Goal: Transaction & Acquisition: Purchase product/service

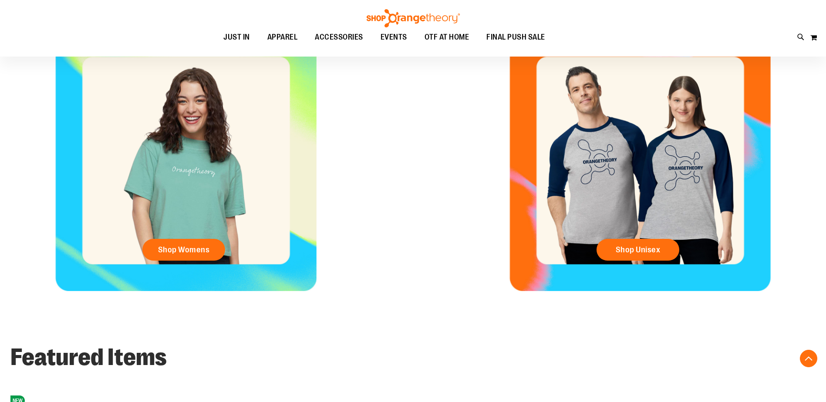
scroll to position [435, 0]
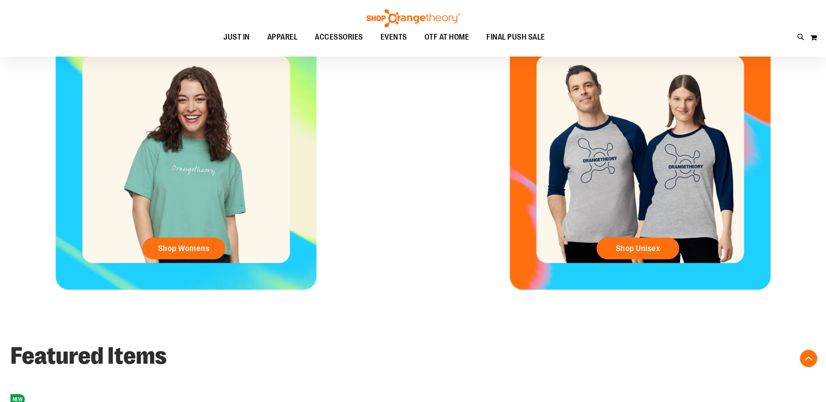
click at [427, 184] on div "Shop Womens Shop Unisex" at bounding box center [413, 159] width 826 height 261
click at [415, 198] on div "Shop Womens Shop Unisex" at bounding box center [413, 159] width 826 height 261
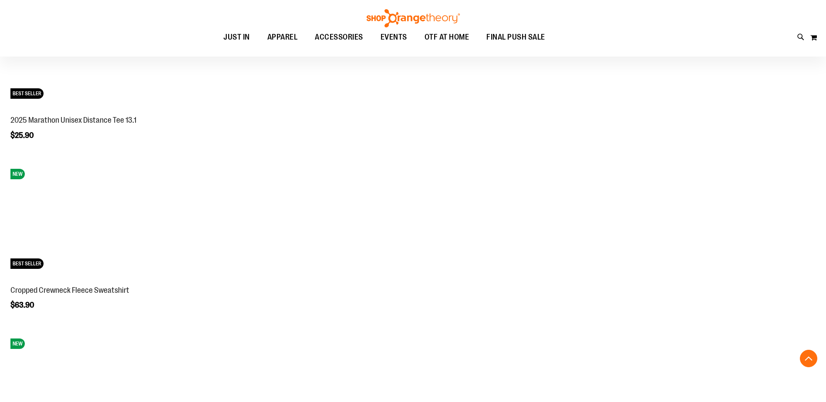
scroll to position [1044, 0]
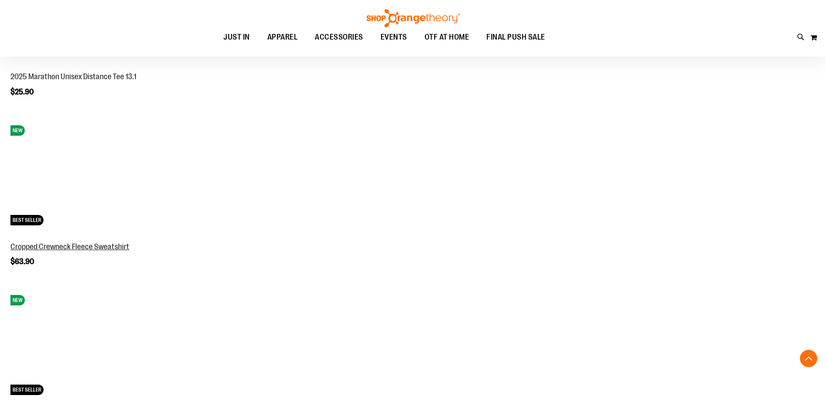
click at [40, 251] on link "Cropped Crewneck Fleece Sweatshirt" at bounding box center [69, 246] width 119 height 9
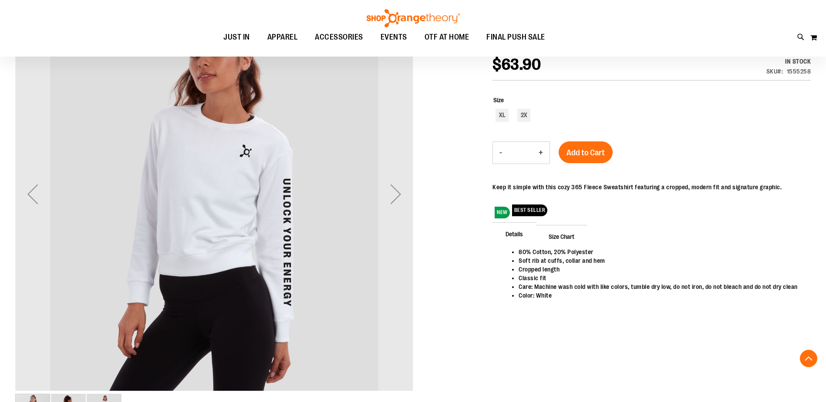
scroll to position [217, 0]
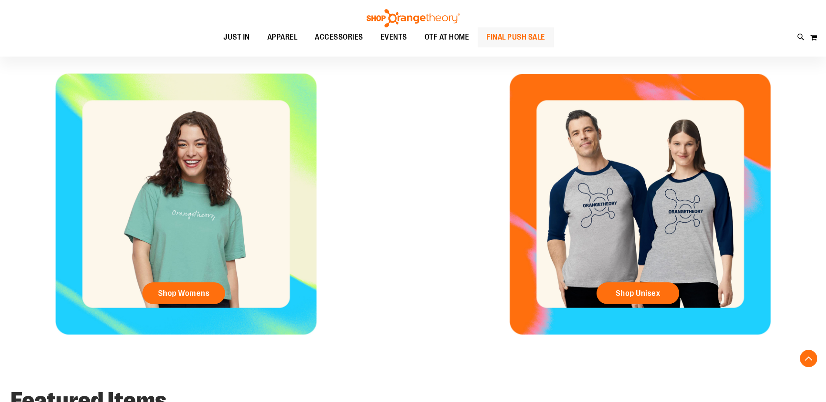
scroll to position [288, 0]
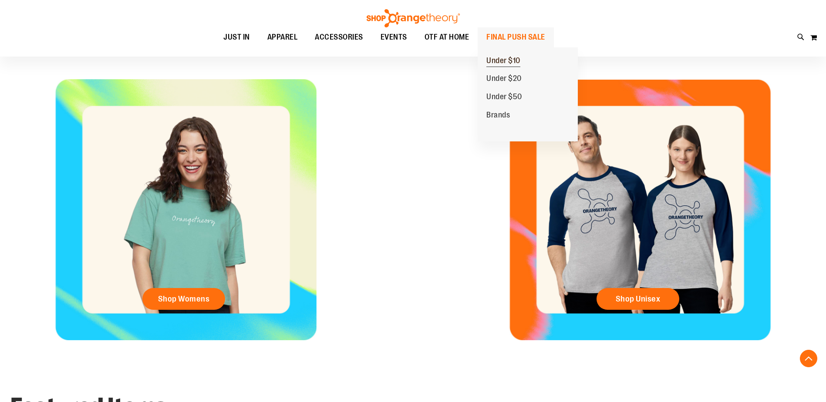
type input "**********"
click at [512, 59] on span "Under $10" at bounding box center [503, 61] width 34 height 11
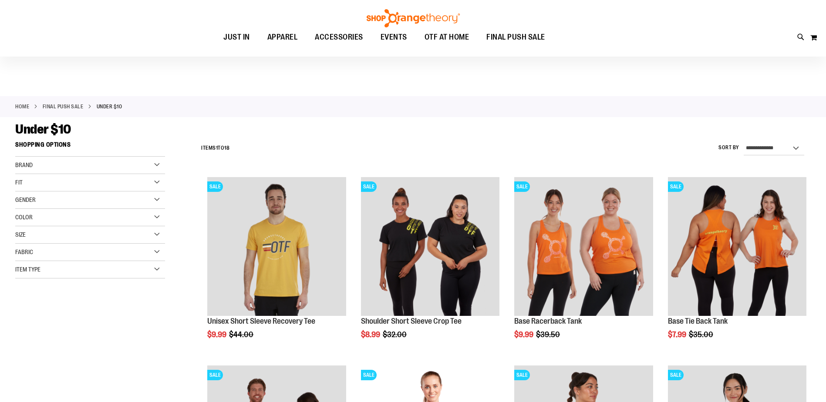
scroll to position [43, 0]
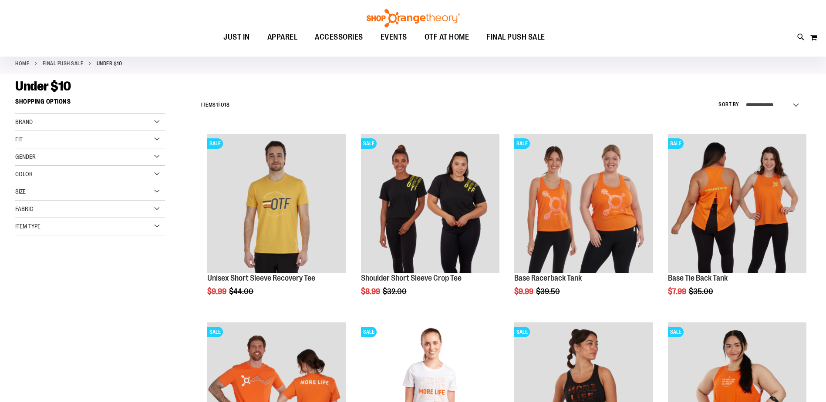
type input "**********"
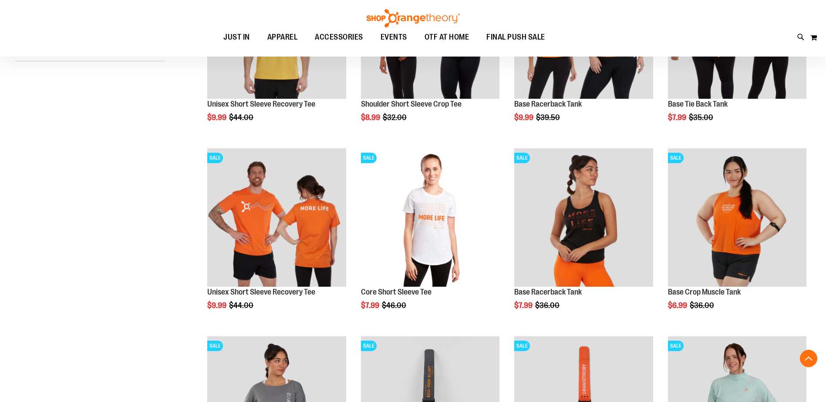
scroll to position [261, 0]
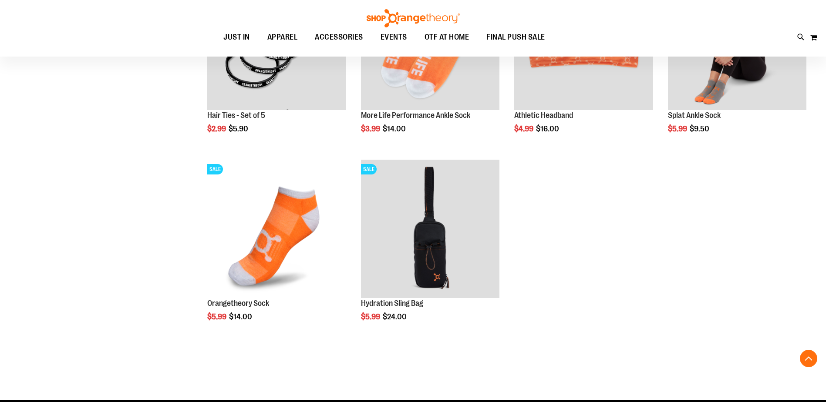
scroll to position [783, 0]
